Goal: Information Seeking & Learning: Obtain resource

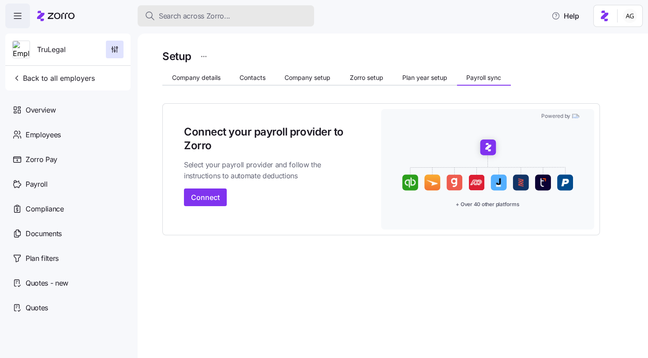
click at [181, 14] on span "Search across Zorro..." at bounding box center [194, 16] width 71 height 11
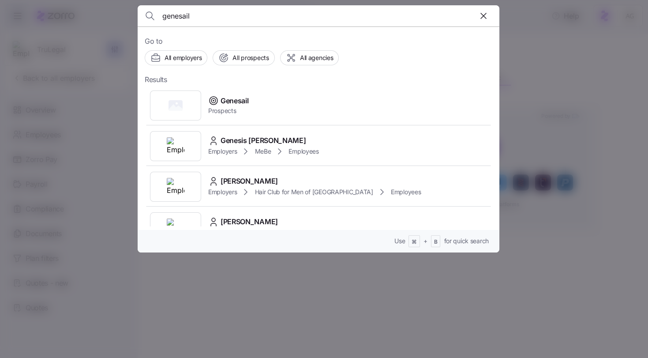
click at [197, 14] on input "genesail" at bounding box center [275, 15] width 226 height 21
type input "g"
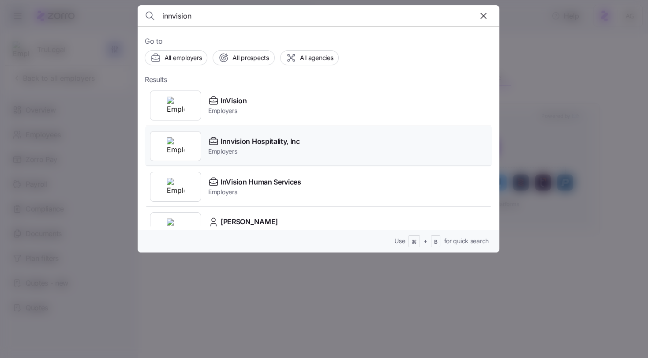
type input "innvision"
click at [215, 134] on div "Innvision Hospitality, Inc Employers" at bounding box center [318, 146] width 347 height 41
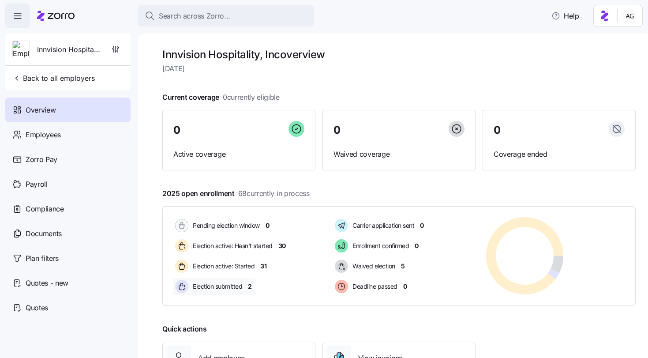
click at [250, 286] on span "2" at bounding box center [250, 286] width 4 height 9
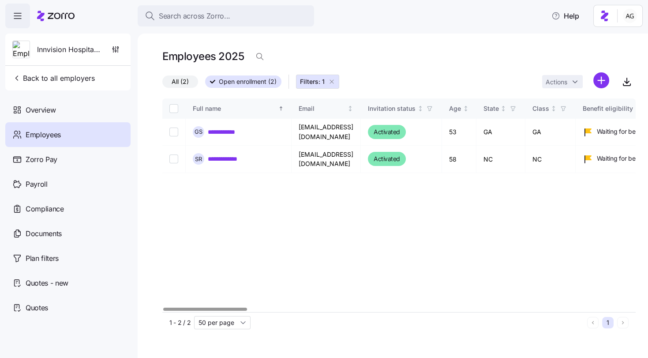
click at [331, 83] on icon "button" at bounding box center [331, 81] width 7 height 7
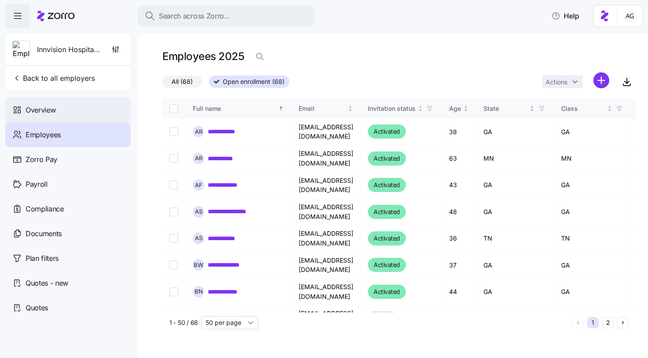
click at [67, 109] on div "Overview" at bounding box center [67, 109] width 125 height 25
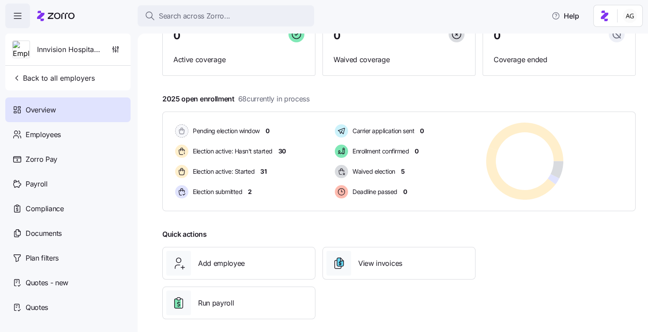
scroll to position [101, 0]
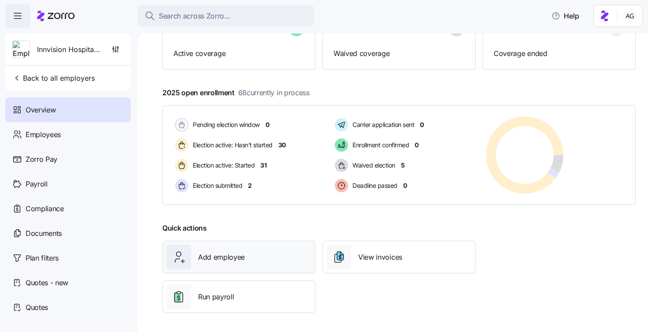
click at [209, 256] on span "Add employee" at bounding box center [221, 257] width 47 height 11
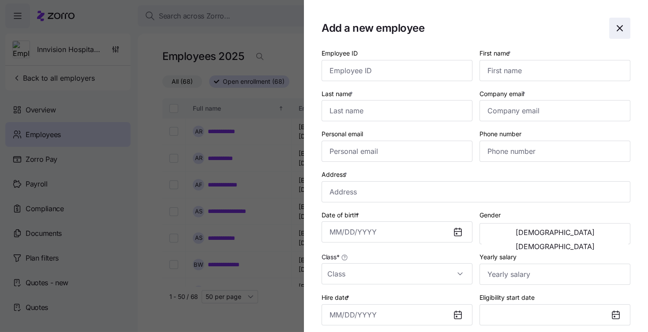
click at [619, 28] on icon "button" at bounding box center [619, 28] width 5 height 5
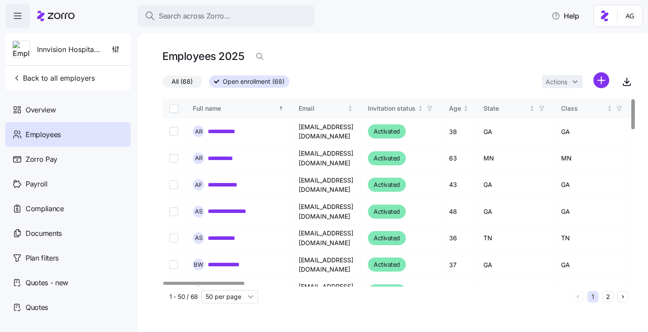
click at [37, 128] on div "Employees" at bounding box center [67, 134] width 125 height 25
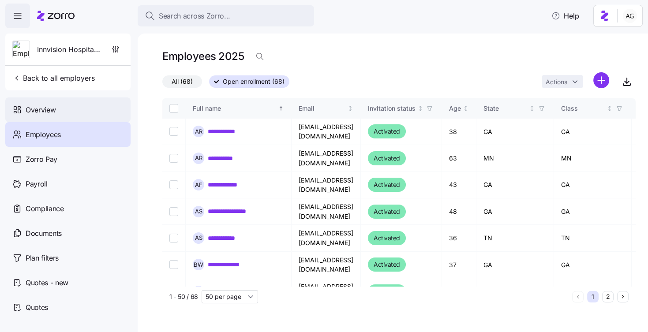
click at [36, 110] on span "Overview" at bounding box center [41, 110] width 30 height 11
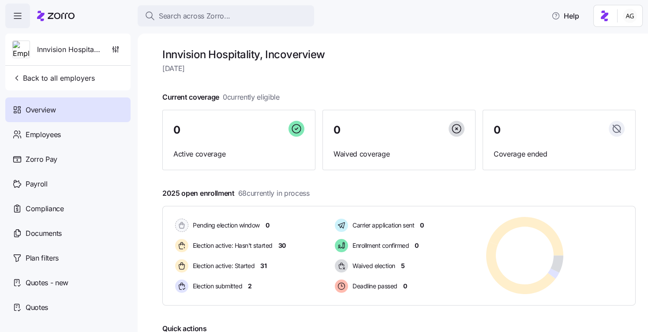
scroll to position [101, 0]
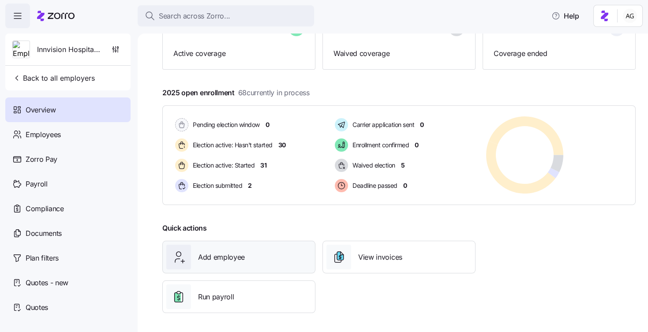
click at [209, 256] on span "Add employee" at bounding box center [221, 257] width 47 height 11
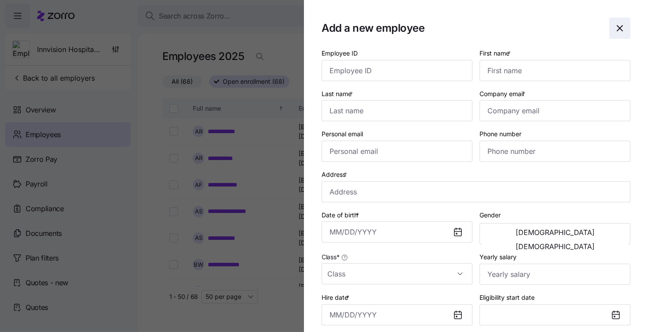
click at [618, 26] on icon "button" at bounding box center [619, 28] width 11 height 11
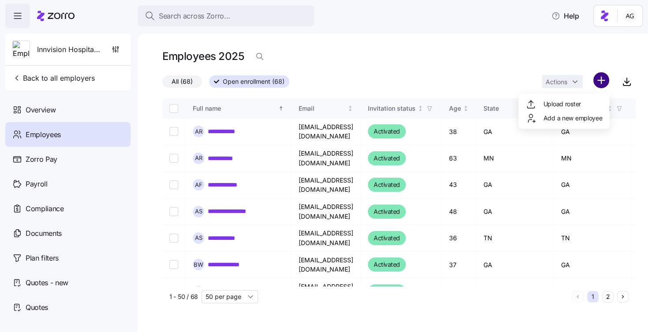
click at [599, 81] on html "**********" at bounding box center [324, 163] width 648 height 327
click at [579, 103] on span "Upload roster" at bounding box center [561, 104] width 37 height 9
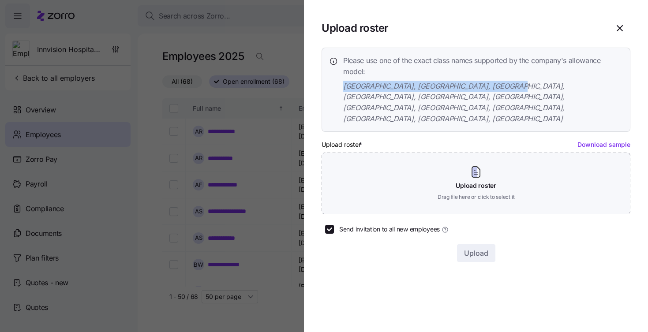
drag, startPoint x: 515, startPoint y: 85, endPoint x: 332, endPoint y: 85, distance: 182.6
click at [332, 85] on div "Please use one of the exact class names supported by the company's allowance mo…" at bounding box center [476, 89] width 294 height 69
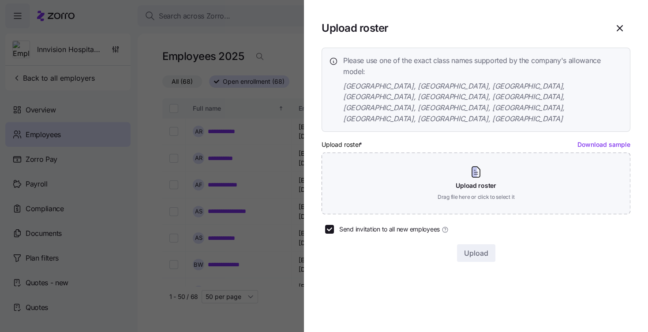
click at [429, 69] on span "Please use one of the exact class names supported by the company's allowance mo…" at bounding box center [483, 66] width 280 height 22
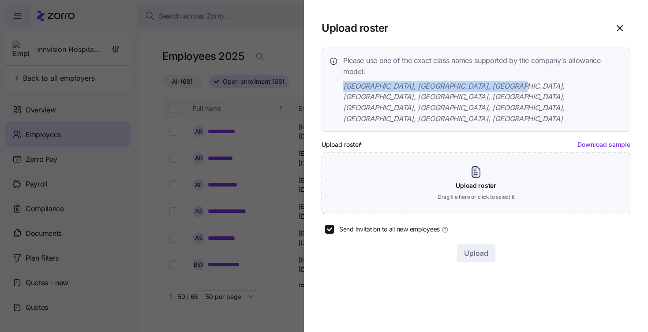
drag, startPoint x: 341, startPoint y: 83, endPoint x: 512, endPoint y: 81, distance: 170.7
click at [512, 81] on div "Please use one of the exact class names supported by the company's allowance mo…" at bounding box center [476, 89] width 294 height 69
click at [622, 25] on icon "button" at bounding box center [619, 28] width 11 height 11
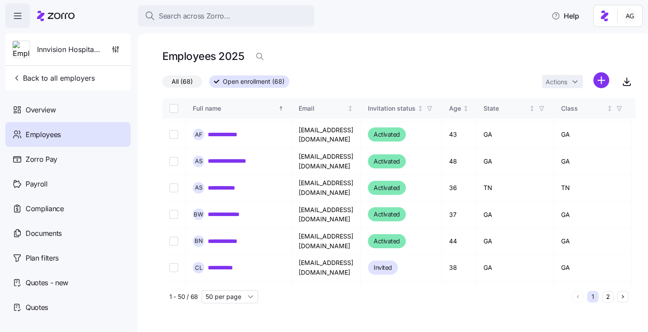
scroll to position [51, 0]
click at [167, 254] on td at bounding box center [173, 267] width 23 height 26
click at [176, 263] on input "Select record 8" at bounding box center [173, 267] width 9 height 9
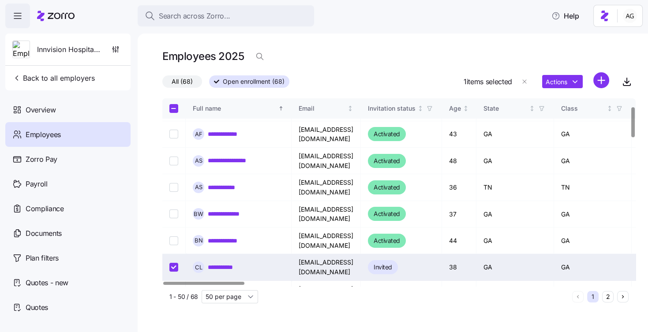
click at [172, 263] on input "Select record 8" at bounding box center [173, 267] width 9 height 9
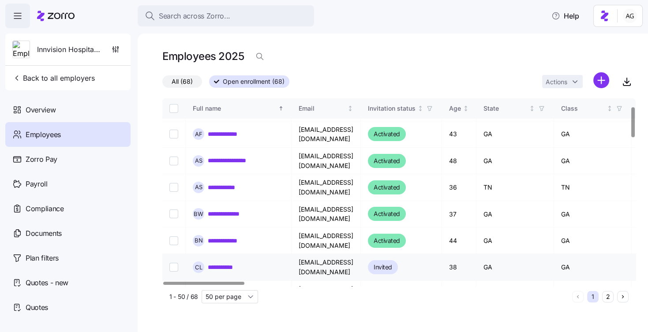
click at [173, 263] on input "Select record 8" at bounding box center [173, 267] width 9 height 9
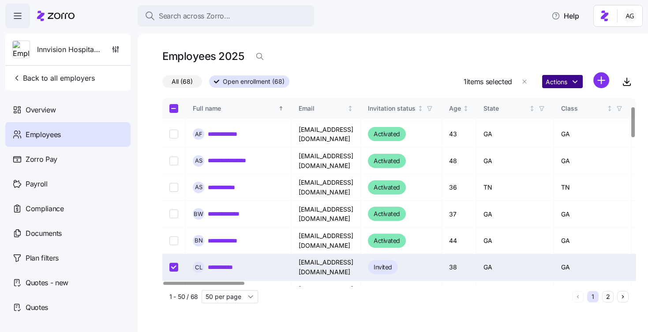
click at [554, 80] on html "**********" at bounding box center [324, 163] width 648 height 327
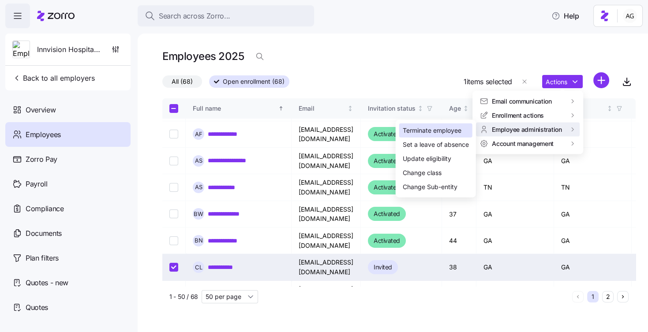
click at [463, 133] on div "Terminate employee" at bounding box center [435, 130] width 73 height 14
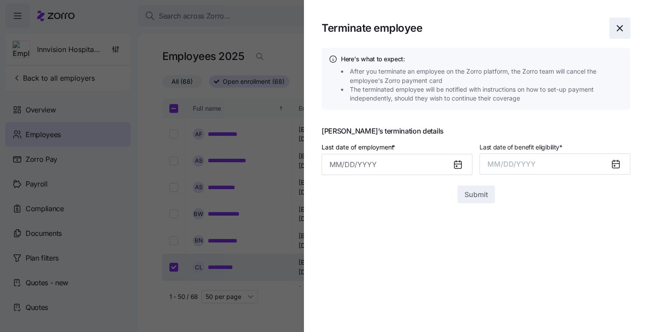
click at [619, 25] on icon "button" at bounding box center [619, 28] width 11 height 11
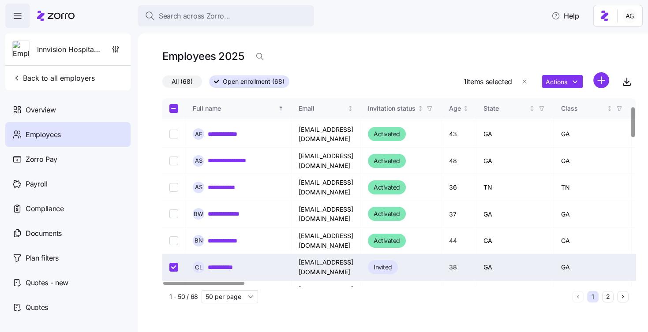
click at [171, 263] on input "Select record 8" at bounding box center [173, 267] width 9 height 9
checkbox input "false"
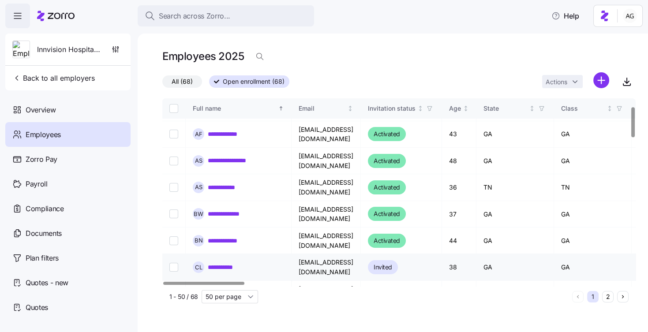
click at [212, 263] on link "**********" at bounding box center [225, 267] width 35 height 9
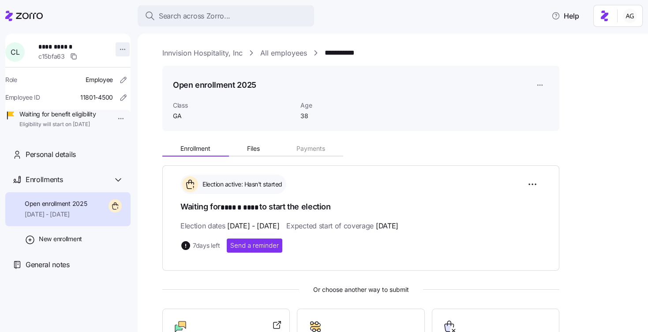
click at [116, 49] on html "**********" at bounding box center [324, 163] width 648 height 327
click at [281, 68] on html "**********" at bounding box center [324, 163] width 648 height 327
click at [285, 54] on link "All employees" at bounding box center [283, 53] width 47 height 11
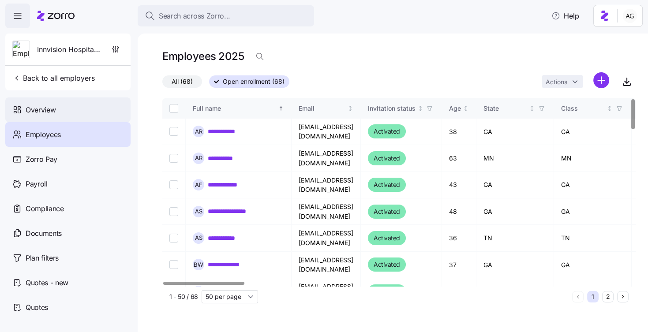
click at [67, 107] on div "Overview" at bounding box center [67, 109] width 125 height 25
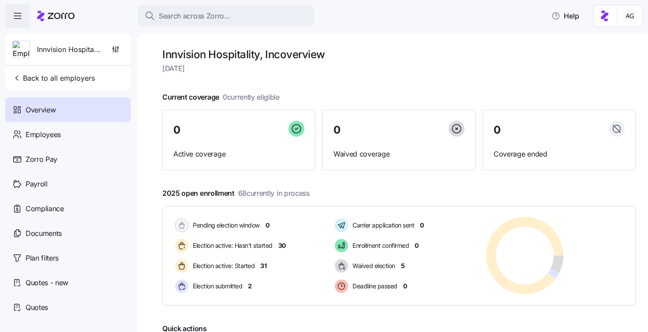
scroll to position [9, 0]
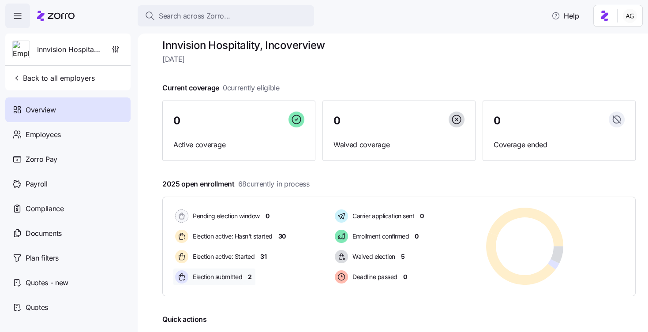
click at [250, 278] on span "2" at bounding box center [250, 277] width 4 height 9
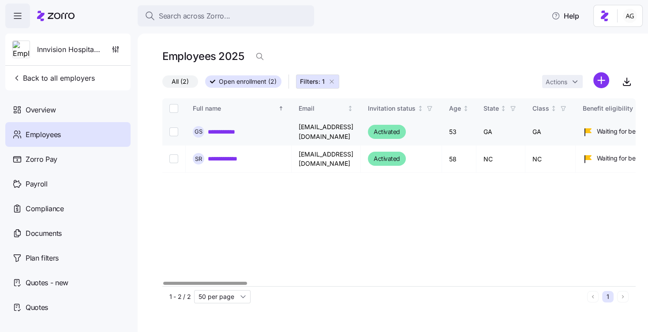
click at [224, 134] on link "**********" at bounding box center [227, 131] width 38 height 9
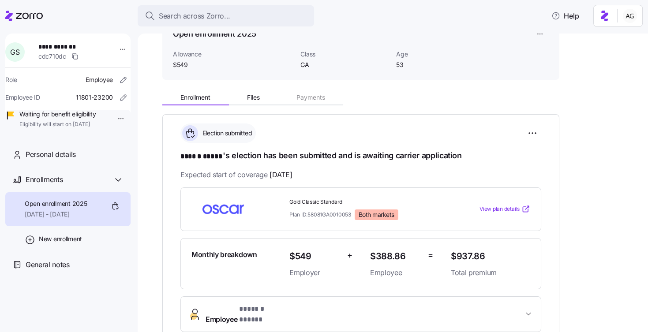
scroll to position [47, 0]
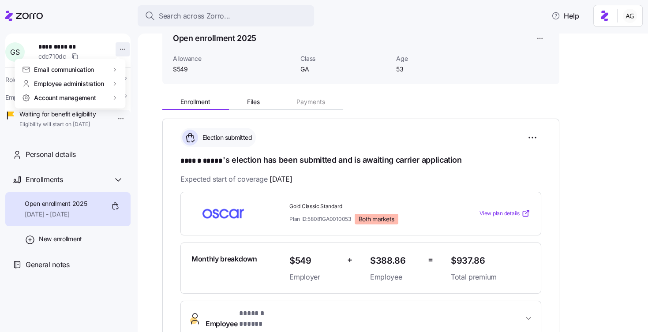
click at [119, 49] on html "**********" at bounding box center [324, 163] width 648 height 327
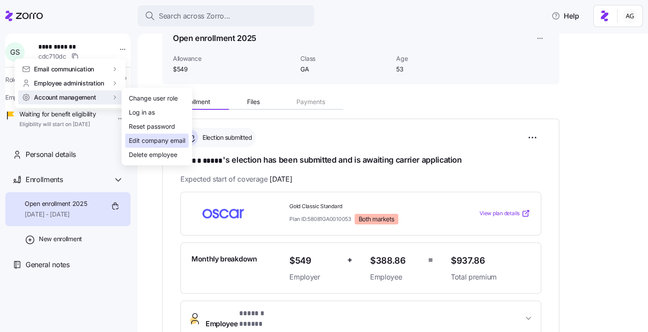
click at [150, 141] on div "Edit company email" at bounding box center [157, 141] width 56 height 10
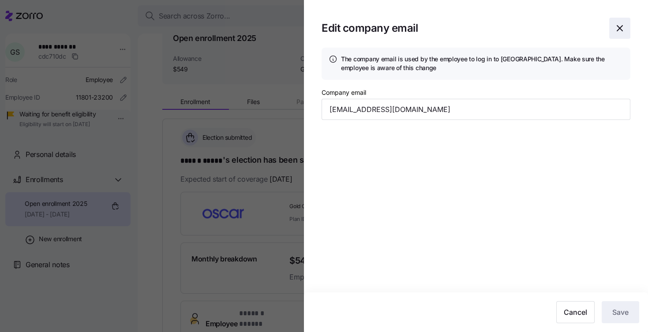
click at [619, 27] on icon "button" at bounding box center [619, 28] width 5 height 5
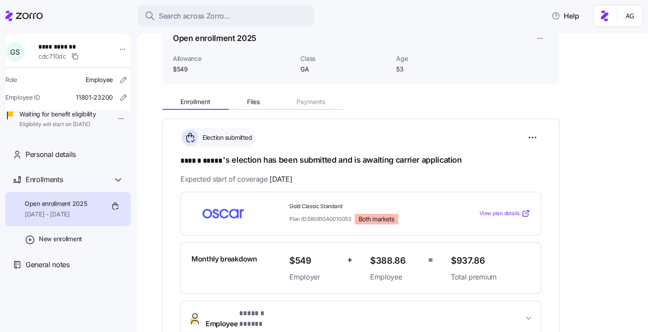
click at [123, 48] on div "**********" at bounding box center [67, 84] width 125 height 100
click at [117, 48] on html "**********" at bounding box center [324, 163] width 648 height 327
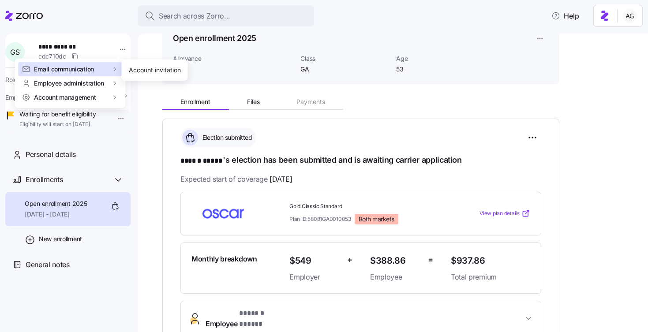
click at [108, 25] on html "**********" at bounding box center [324, 163] width 648 height 327
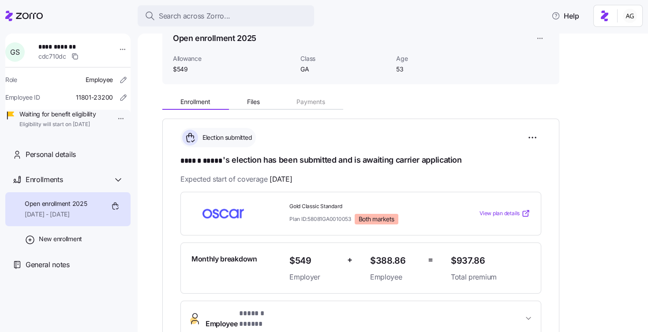
scroll to position [0, 0]
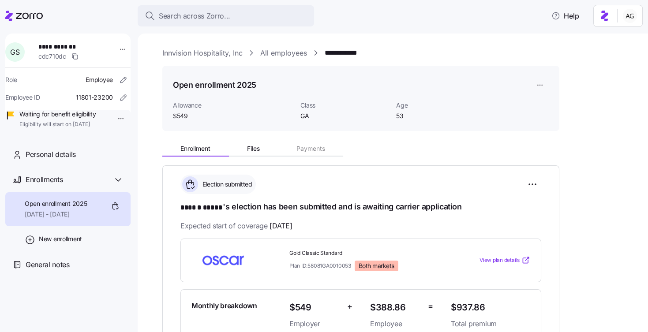
click at [276, 52] on link "All employees" at bounding box center [283, 53] width 47 height 11
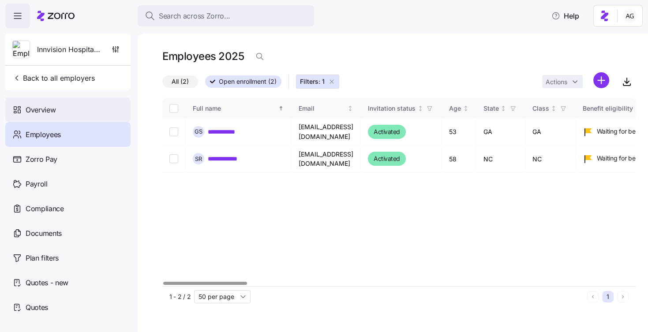
click at [51, 112] on span "Overview" at bounding box center [41, 110] width 30 height 11
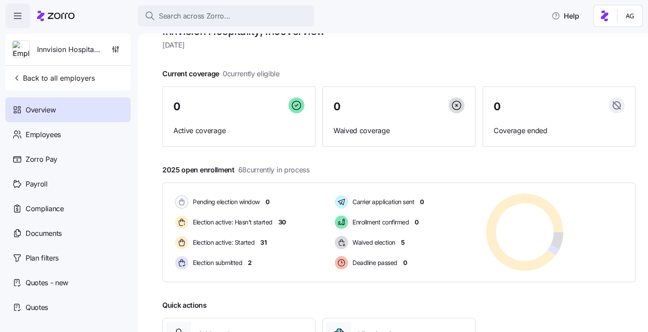
scroll to position [24, 0]
click at [281, 222] on span "30" at bounding box center [281, 221] width 7 height 9
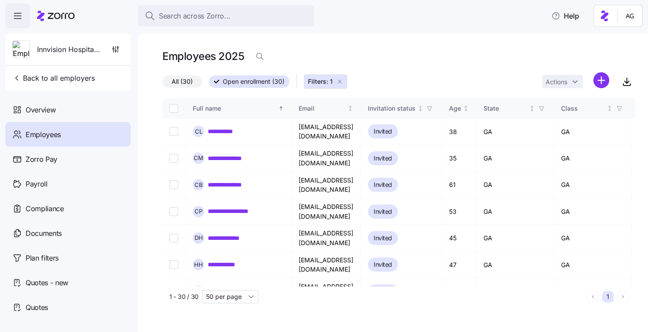
click at [195, 296] on span "1 - 30 / 30" at bounding box center [183, 296] width 29 height 9
drag, startPoint x: 198, startPoint y: 297, endPoint x: 172, endPoint y: 299, distance: 26.1
click at [172, 299] on div "1 - 30 / 30 50 per page" at bounding box center [376, 296] width 414 height 13
click at [173, 107] on input "Select all records" at bounding box center [173, 108] width 9 height 9
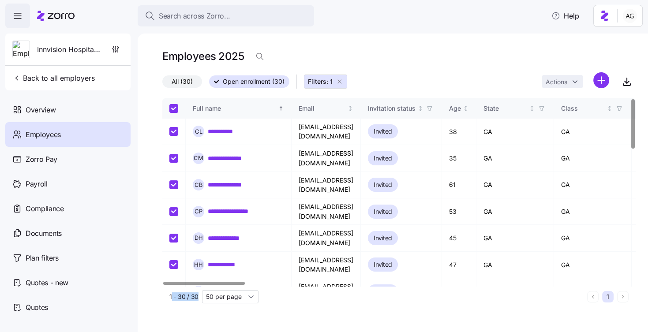
checkbox input "true"
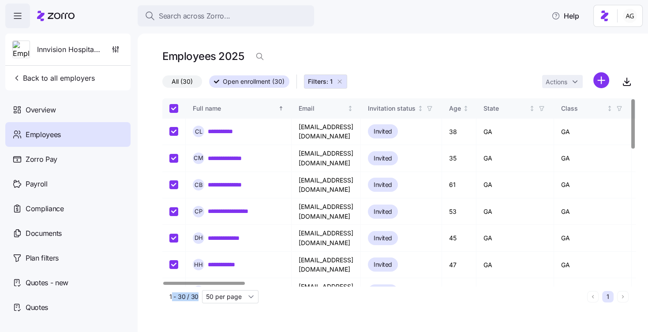
checkbox input "true"
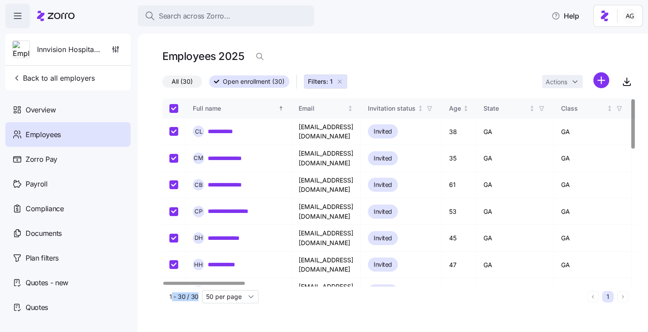
checkbox input "true"
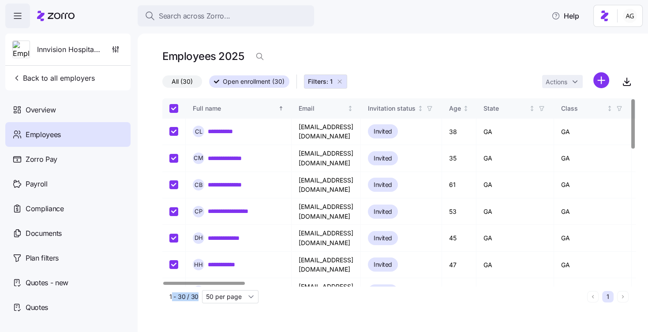
checkbox input "true"
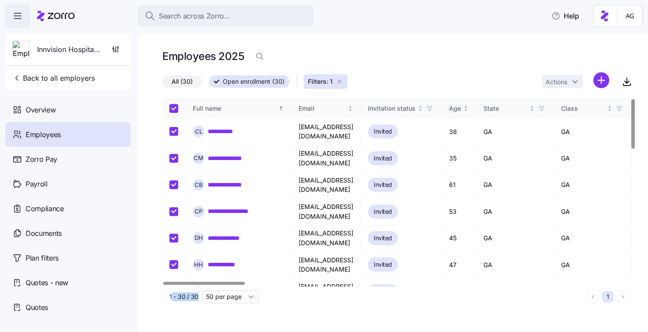
checkbox input "true"
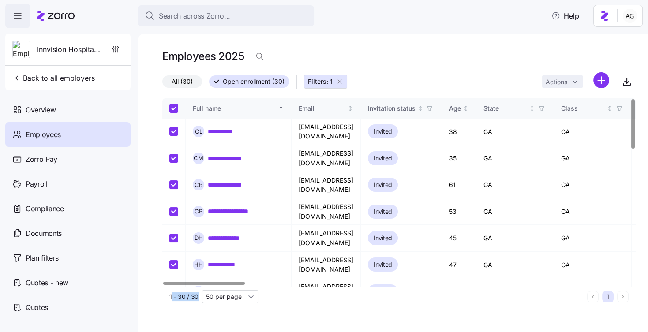
checkbox input "true"
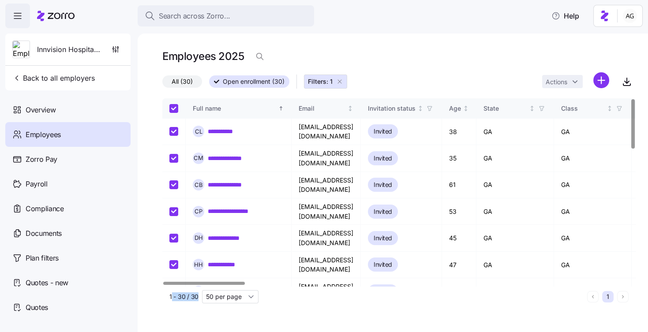
checkbox input "true"
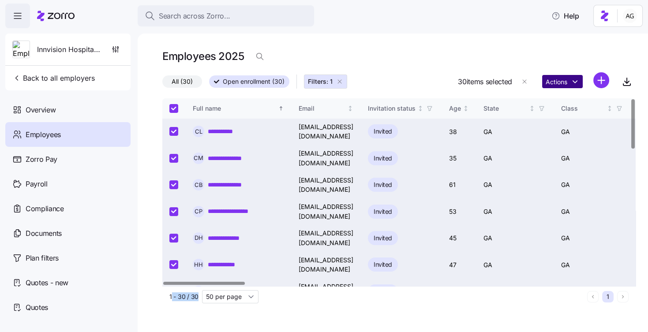
click at [569, 78] on html "**********" at bounding box center [324, 163] width 648 height 327
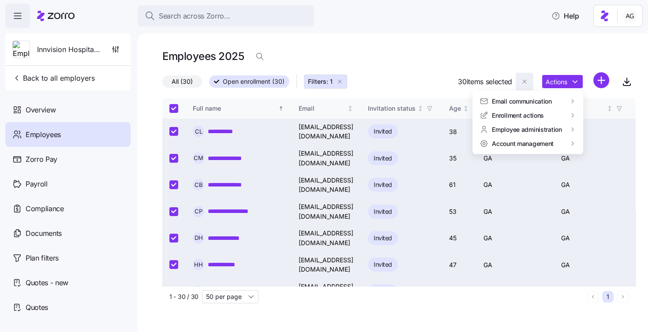
click at [523, 79] on html "**********" at bounding box center [324, 163] width 648 height 327
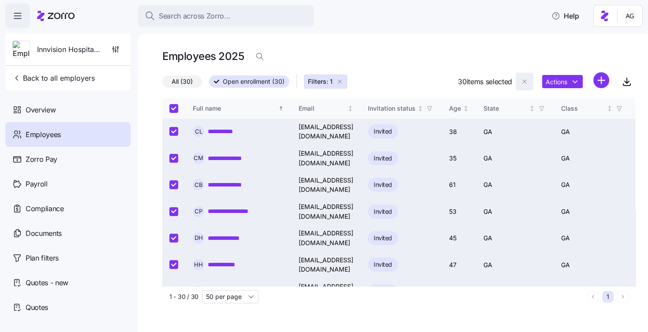
click at [526, 82] on icon "button" at bounding box center [524, 81] width 7 height 7
checkbox input "false"
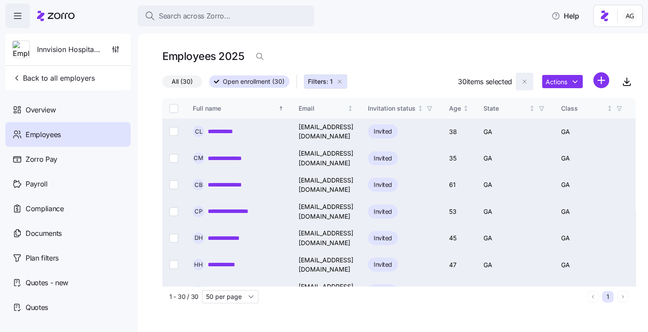
checkbox input "false"
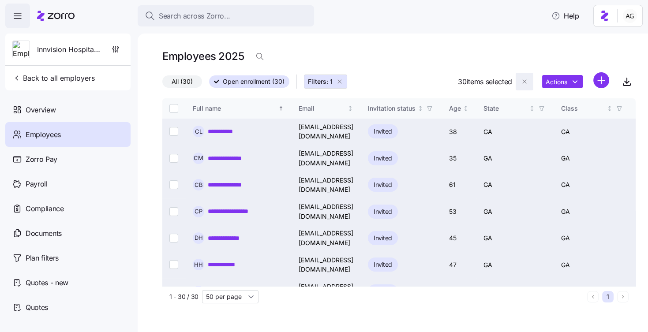
checkbox input "false"
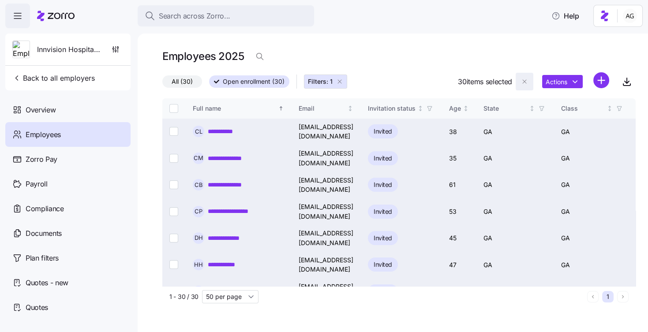
checkbox input "false"
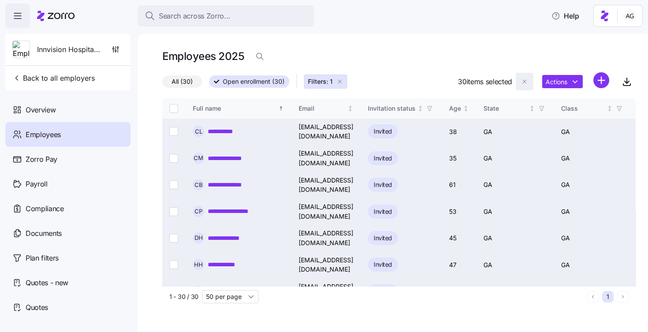
checkbox input "false"
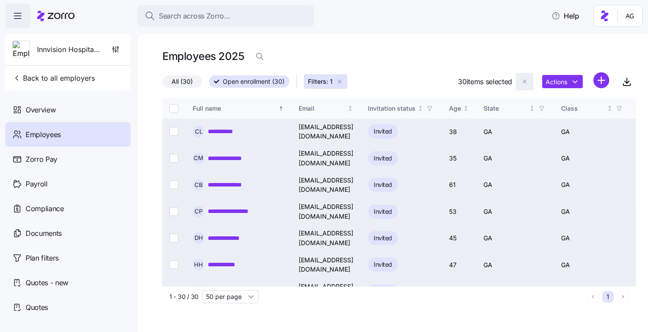
checkbox input "false"
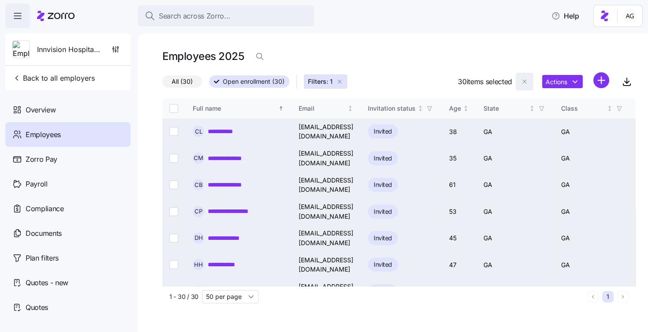
checkbox input "false"
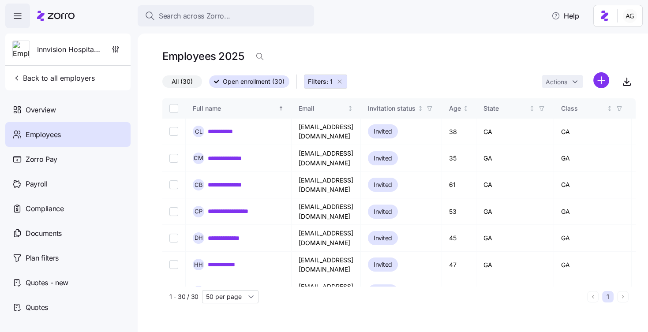
click at [338, 81] on icon "button" at bounding box center [339, 81] width 7 height 7
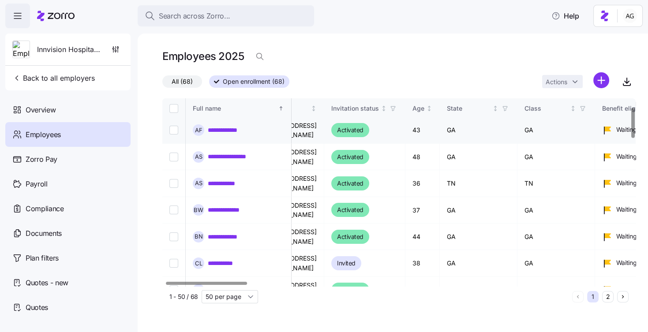
scroll to position [55, 0]
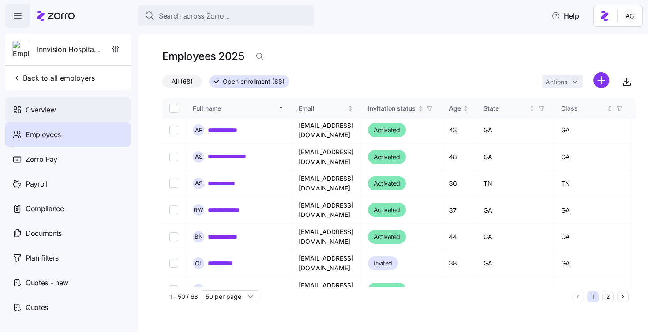
click at [54, 107] on span "Overview" at bounding box center [41, 110] width 30 height 11
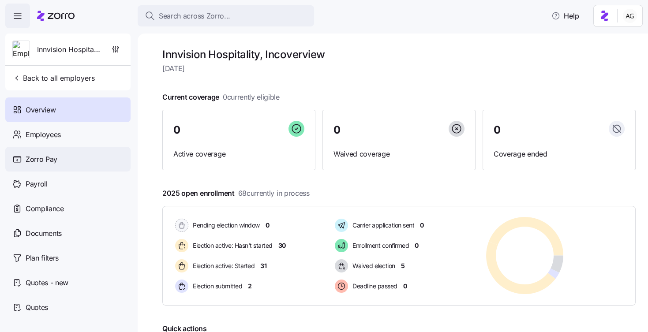
click at [36, 157] on span "Zorro Pay" at bounding box center [42, 159] width 32 height 11
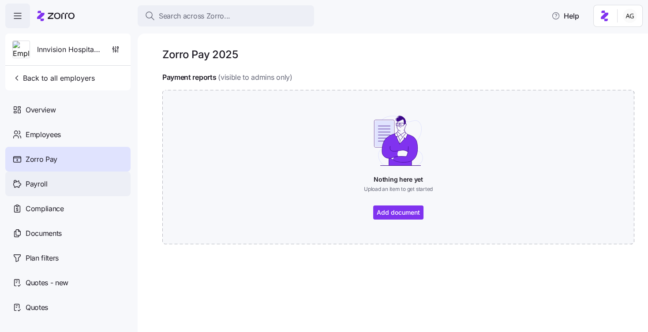
click at [45, 180] on span "Payroll" at bounding box center [37, 184] width 22 height 11
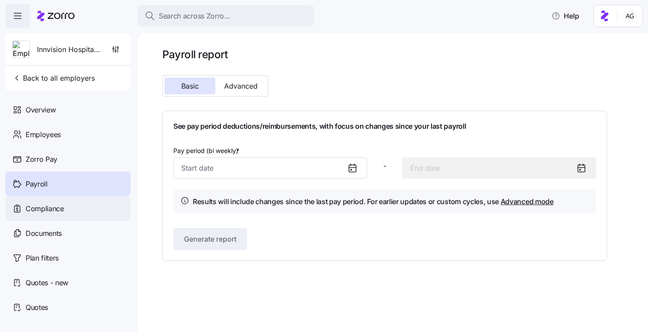
click at [51, 213] on span "Compliance" at bounding box center [45, 208] width 38 height 11
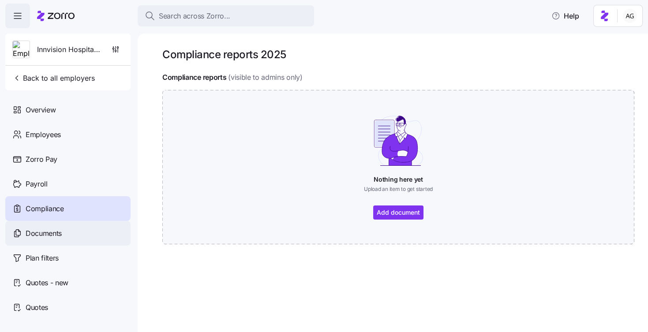
click at [48, 237] on span "Documents" at bounding box center [44, 233] width 36 height 11
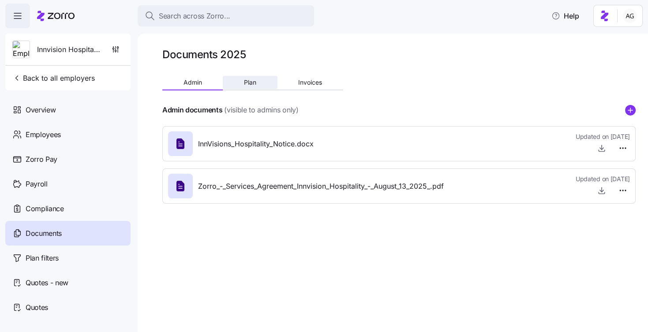
click at [250, 80] on span "Plan" at bounding box center [250, 82] width 12 height 6
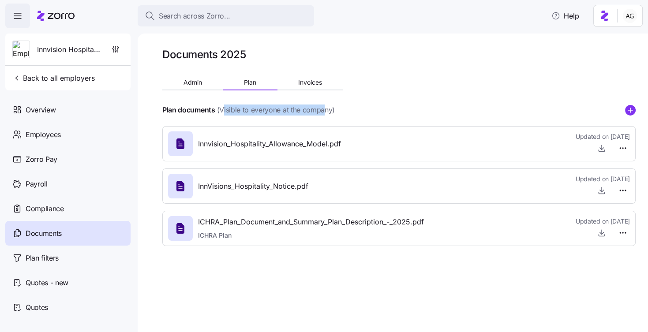
drag, startPoint x: 222, startPoint y: 111, endPoint x: 323, endPoint y: 111, distance: 100.5
click at [323, 111] on span "(Visible to everyone at the company)" at bounding box center [276, 110] width 118 height 11
click at [358, 144] on div "Innvision_Hospitality_Allowance_Model.pdf Updated on [DATE]" at bounding box center [399, 144] width 462 height 24
click at [302, 87] on button "Invoices" at bounding box center [310, 82] width 66 height 13
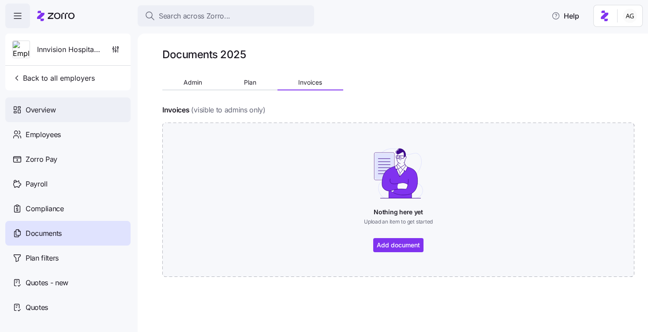
click at [69, 111] on div "Overview" at bounding box center [67, 109] width 125 height 25
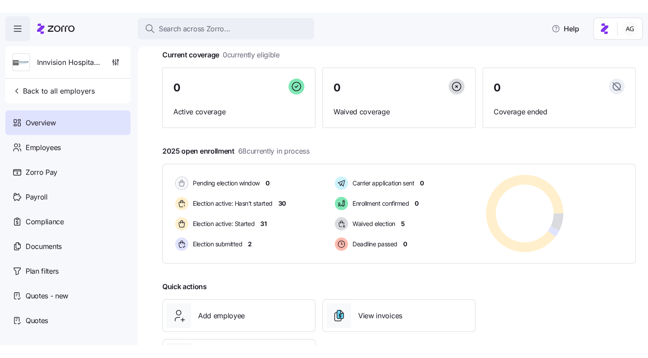
scroll to position [101, 0]
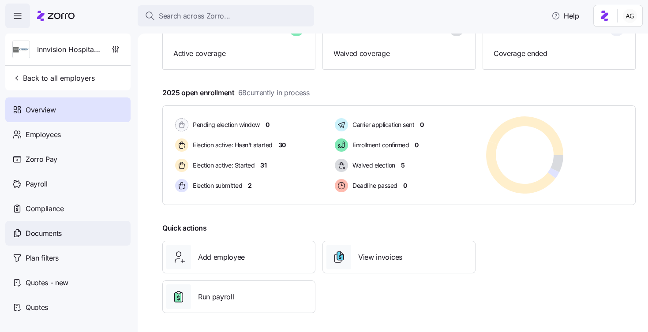
click at [48, 234] on span "Documents" at bounding box center [44, 233] width 36 height 11
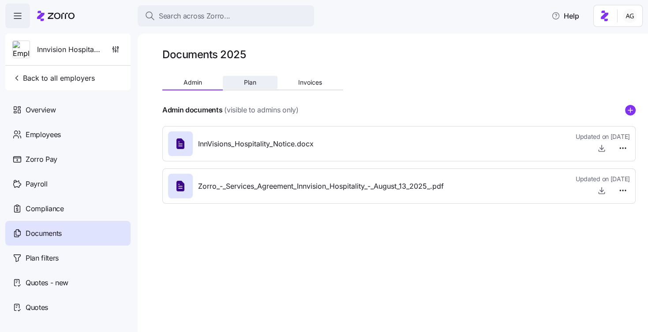
click at [249, 85] on span "Plan" at bounding box center [250, 82] width 12 height 6
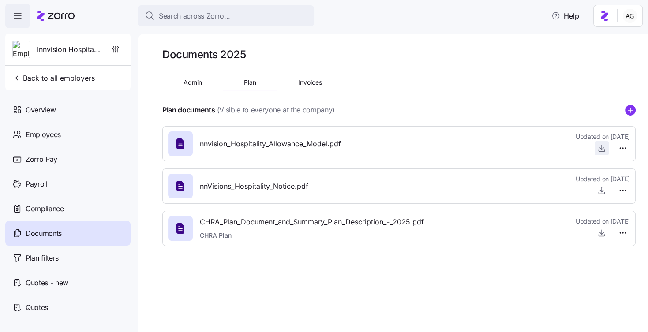
click at [603, 149] on icon "button" at bounding box center [601, 148] width 9 height 9
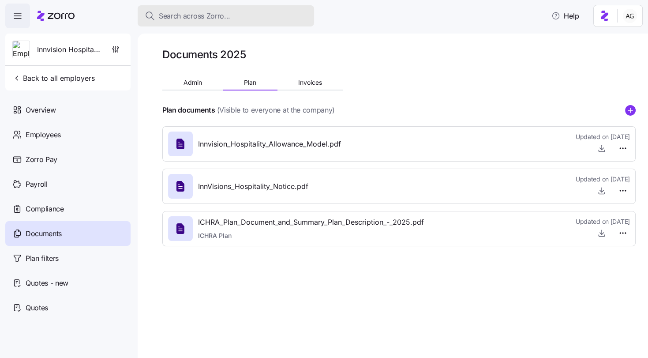
click at [157, 17] on div "Search across Zorro..." at bounding box center [226, 16] width 162 height 11
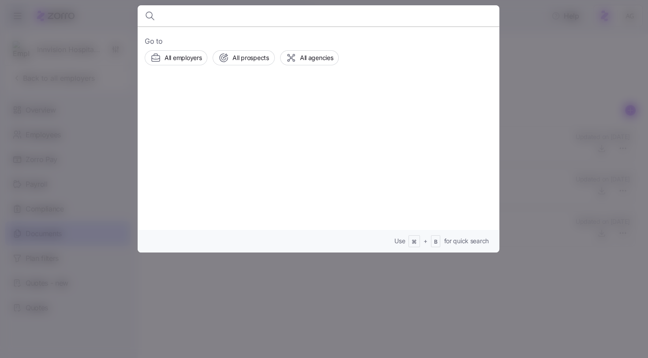
click at [64, 16] on div at bounding box center [324, 179] width 648 height 358
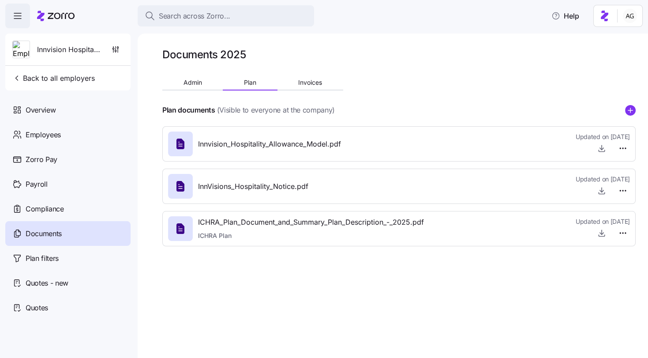
click at [64, 16] on icon at bounding box center [55, 16] width 37 height 11
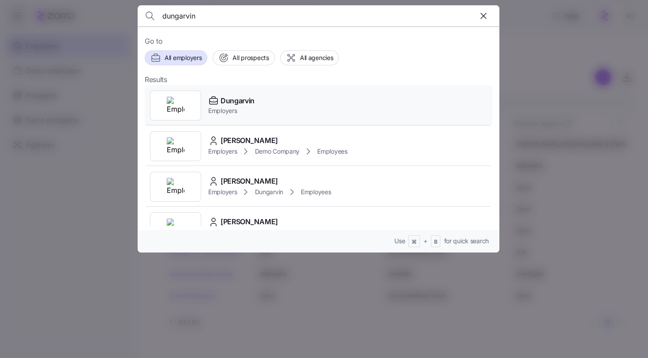
type input "dungarvin"
click at [234, 98] on span "Dungarvin" at bounding box center [237, 100] width 34 height 11
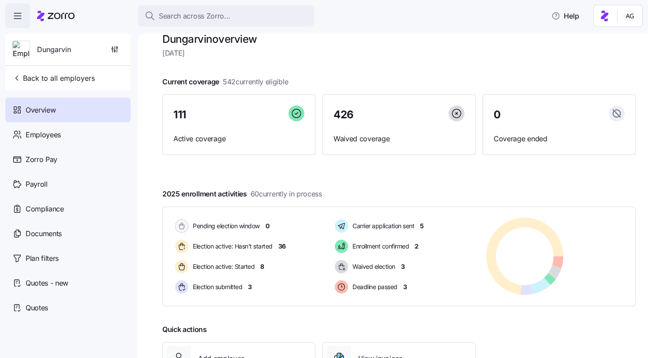
scroll to position [16, 0]
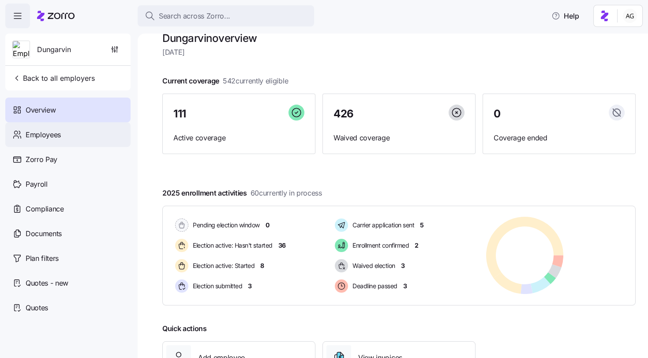
click at [96, 133] on div "Employees" at bounding box center [67, 134] width 125 height 25
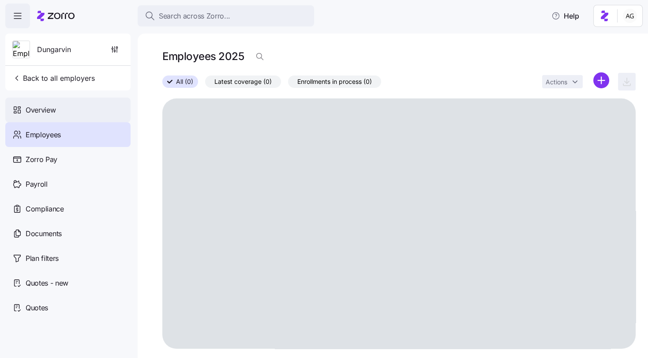
click at [69, 107] on div "Overview" at bounding box center [67, 109] width 125 height 25
